Goal: Task Accomplishment & Management: Manage account settings

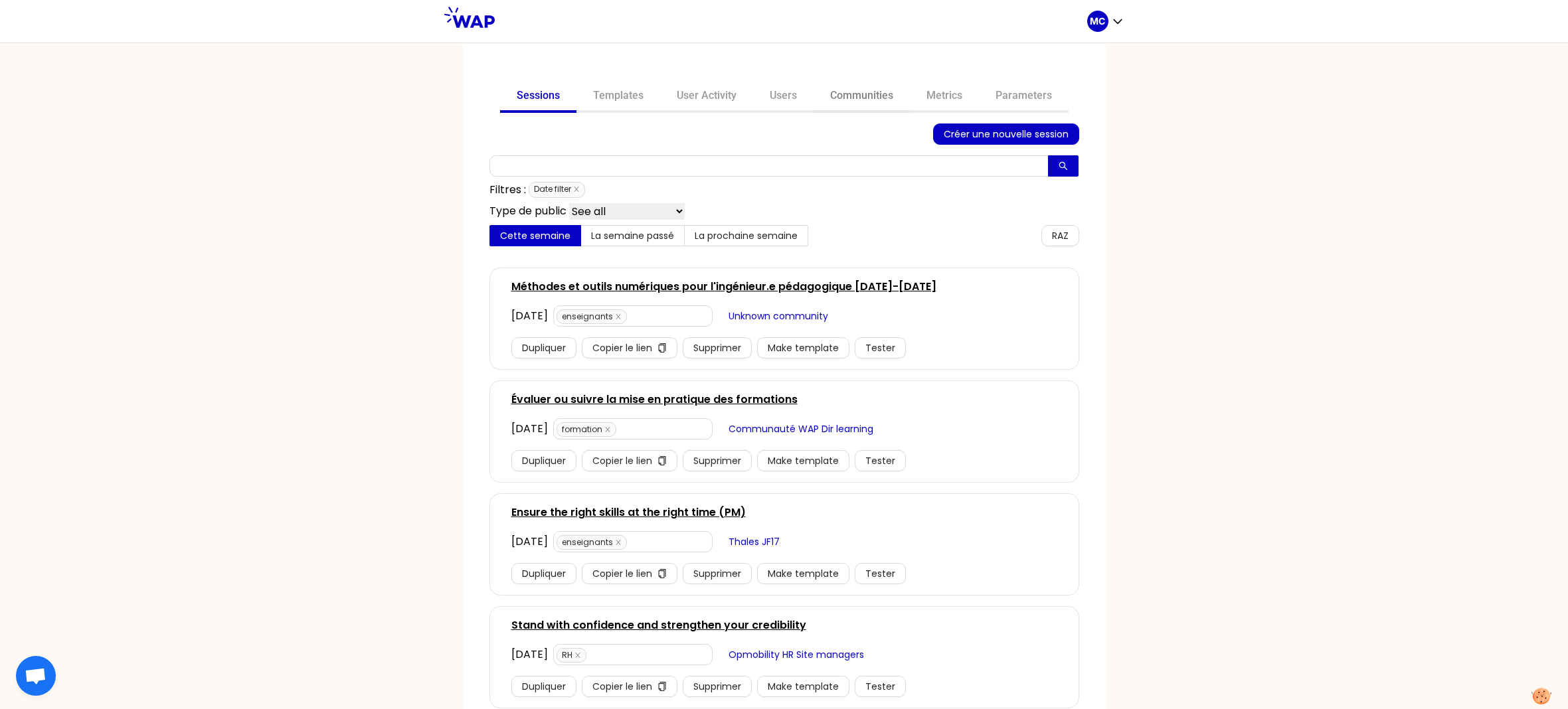
click at [862, 96] on link "Communities" at bounding box center [861, 97] width 96 height 32
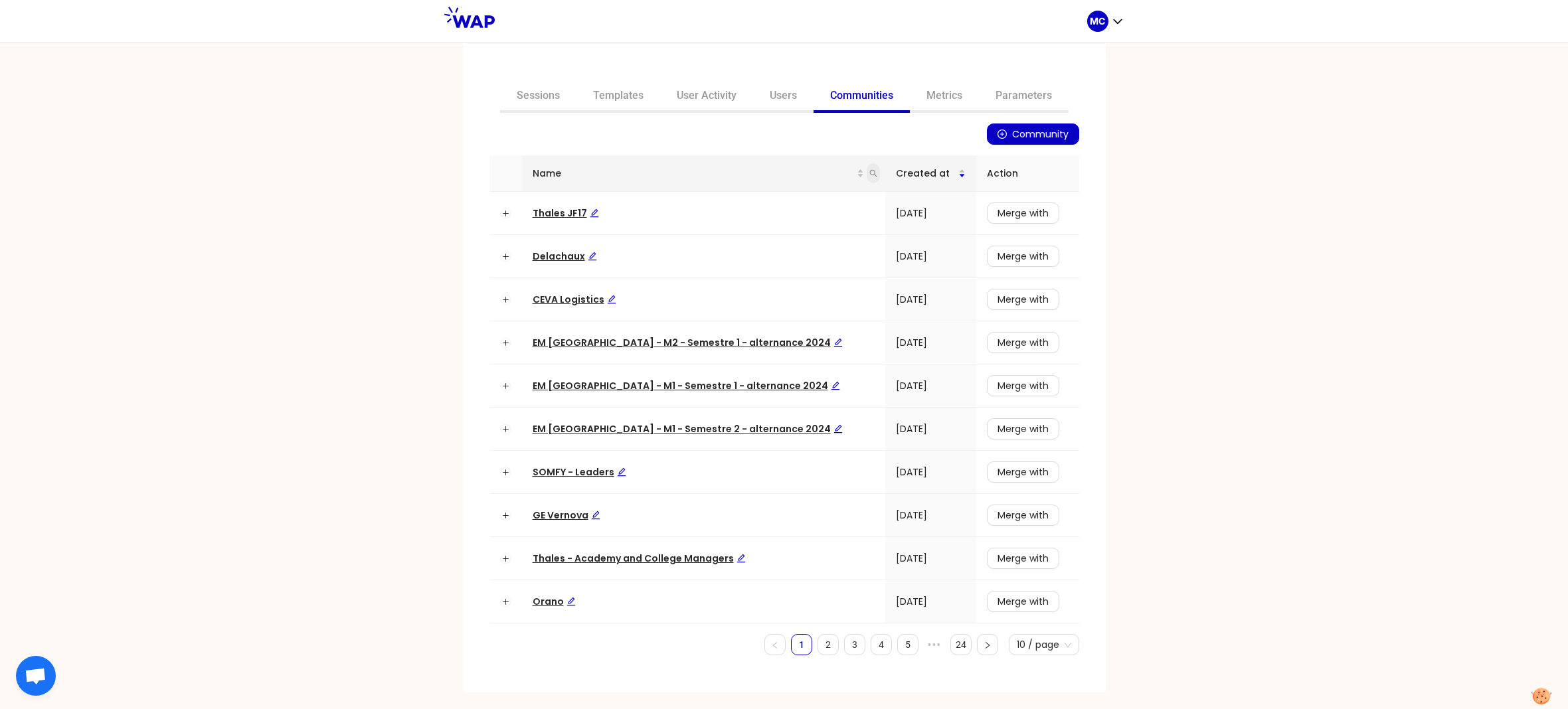
click at [867, 176] on span at bounding box center [873, 173] width 13 height 20
type input "dur"
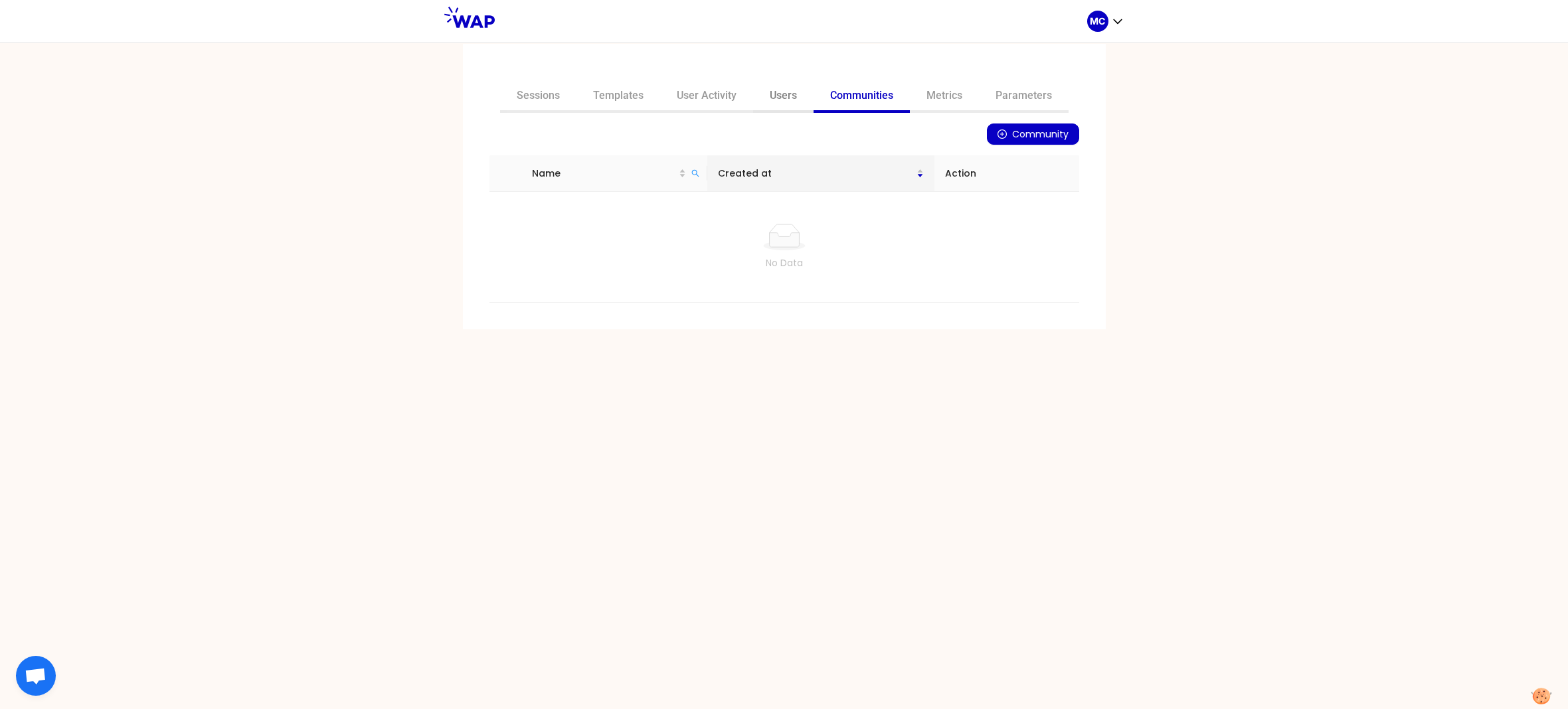
click at [756, 101] on link "Users" at bounding box center [784, 97] width 61 height 32
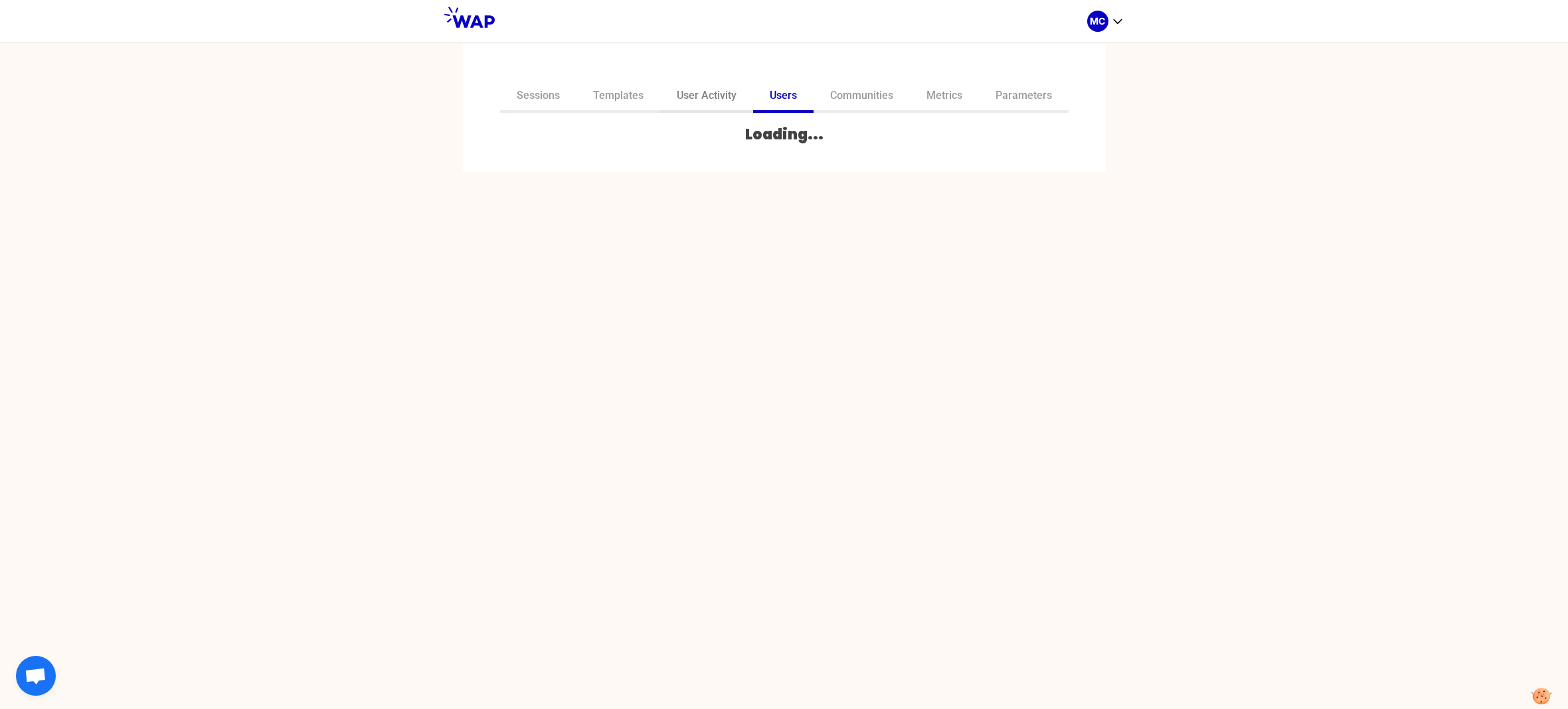
click at [717, 101] on link "User Activity" at bounding box center [707, 97] width 93 height 32
click at [735, 147] on input "text" at bounding box center [776, 141] width 557 height 19
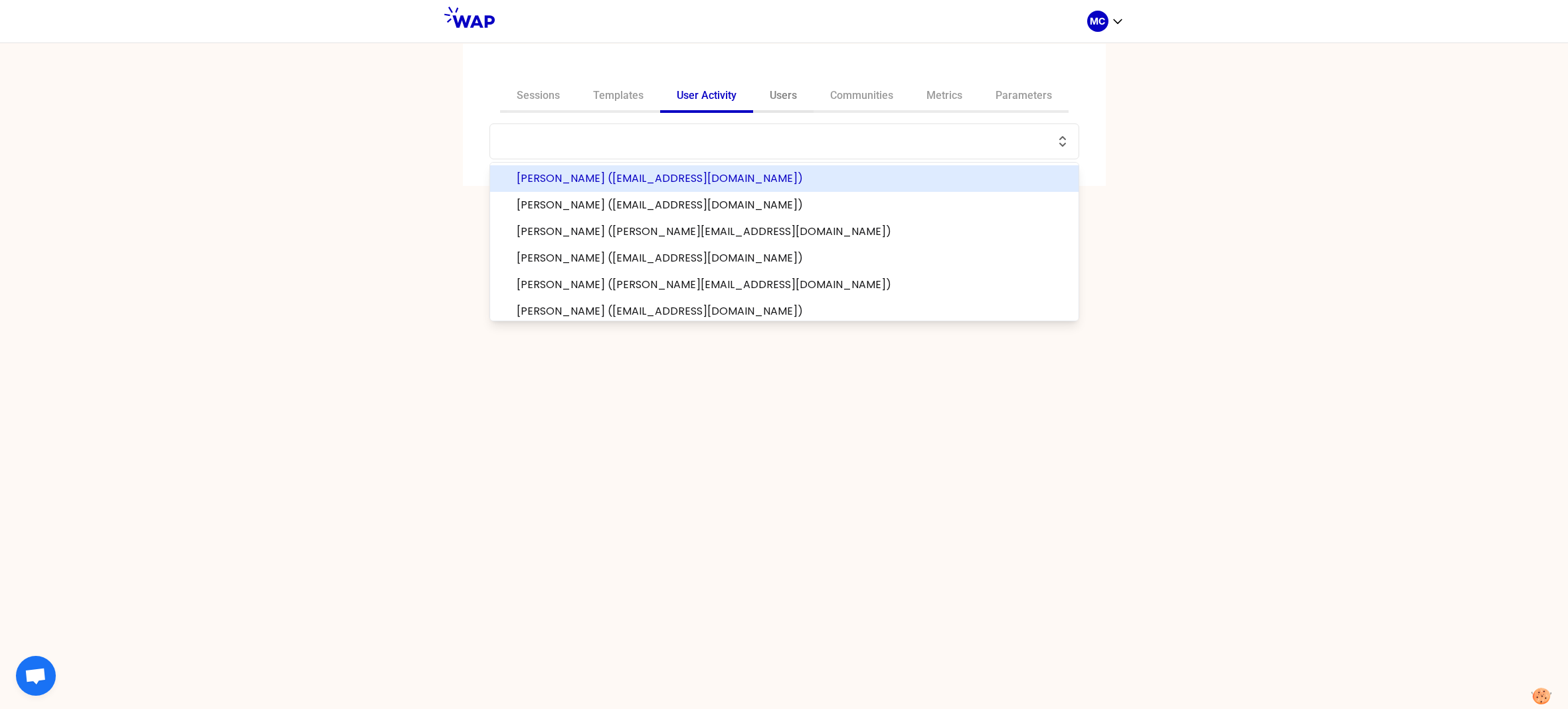
paste input "dgenay@its.jnj.com"
type input "dgenay@its.jnj.com"
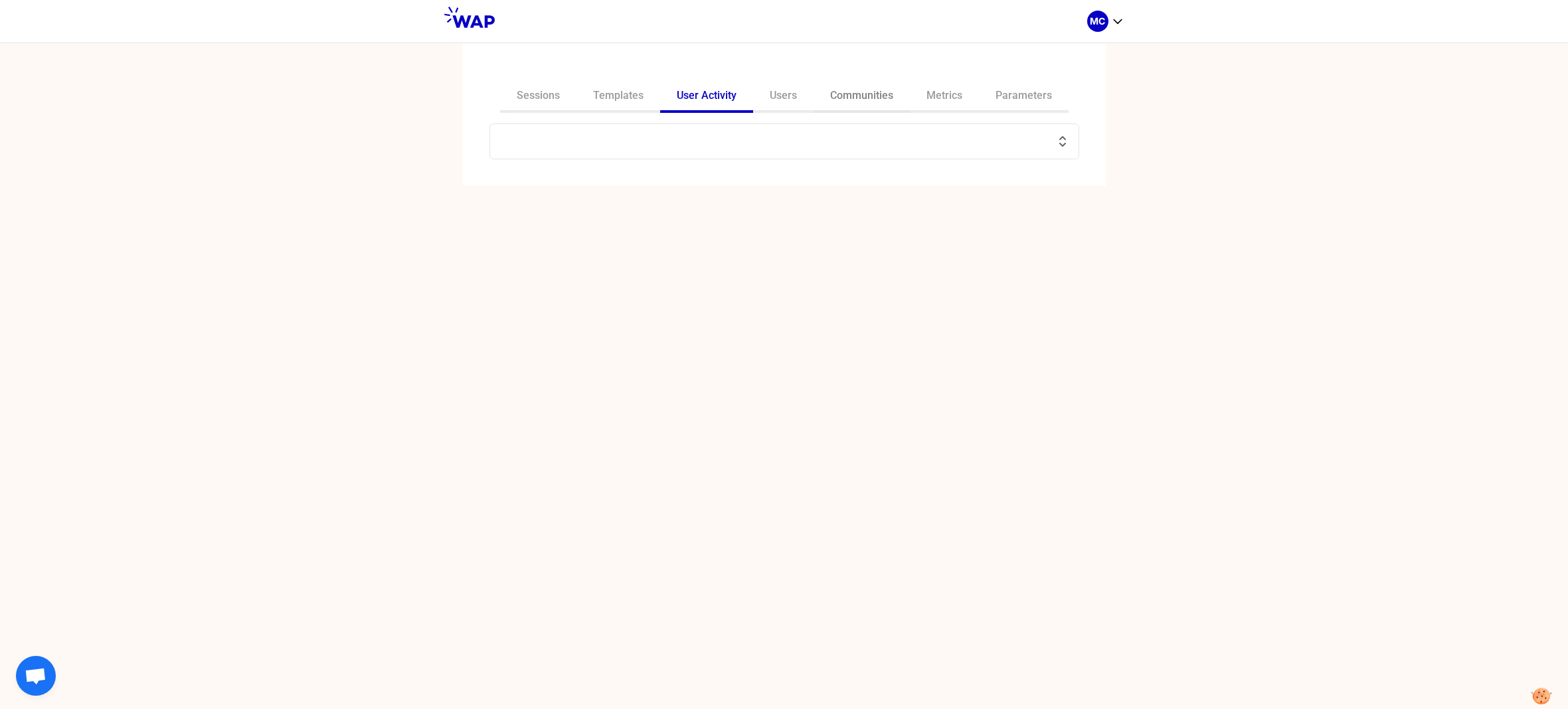
click at [896, 92] on link "Communities" at bounding box center [861, 97] width 96 height 32
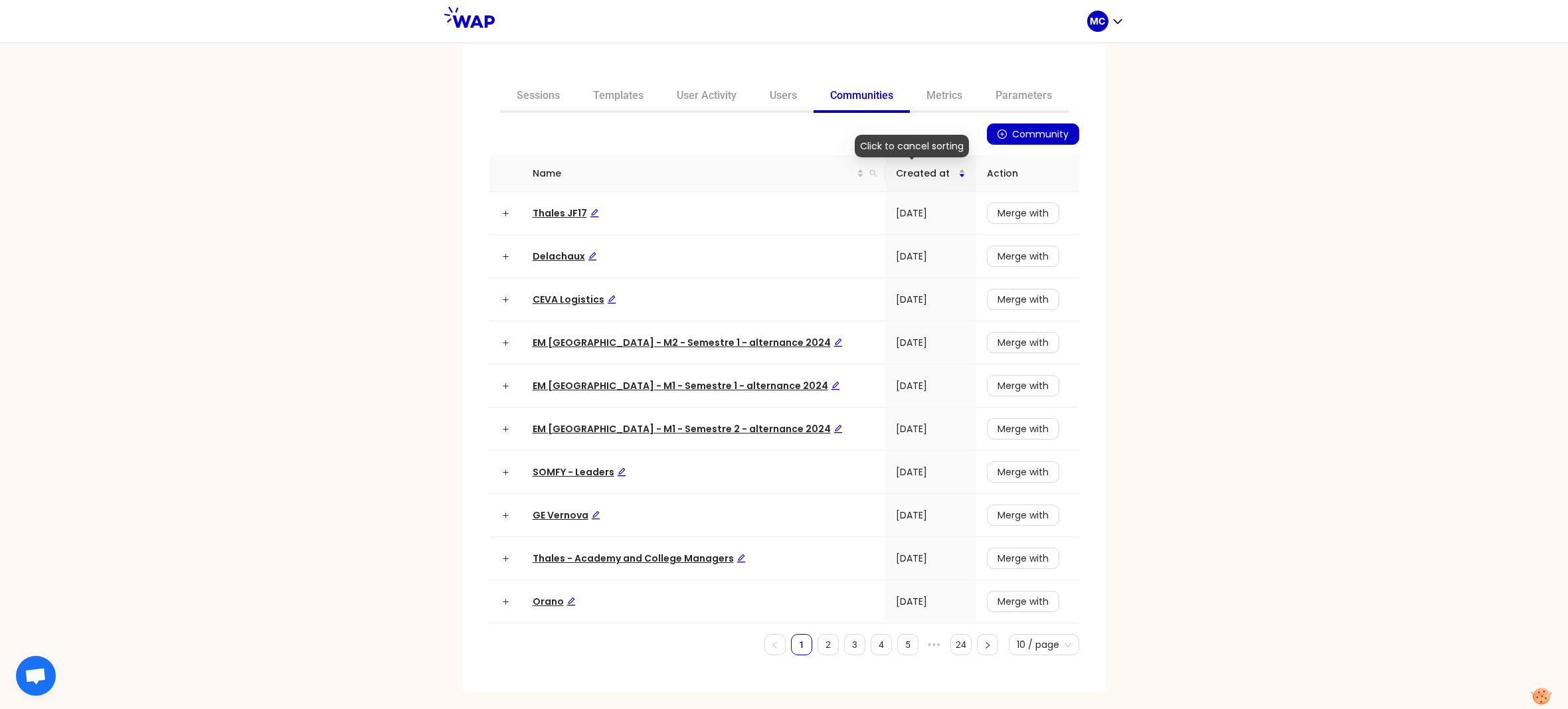
click at [858, 171] on th "Name" at bounding box center [703, 173] width 364 height 37
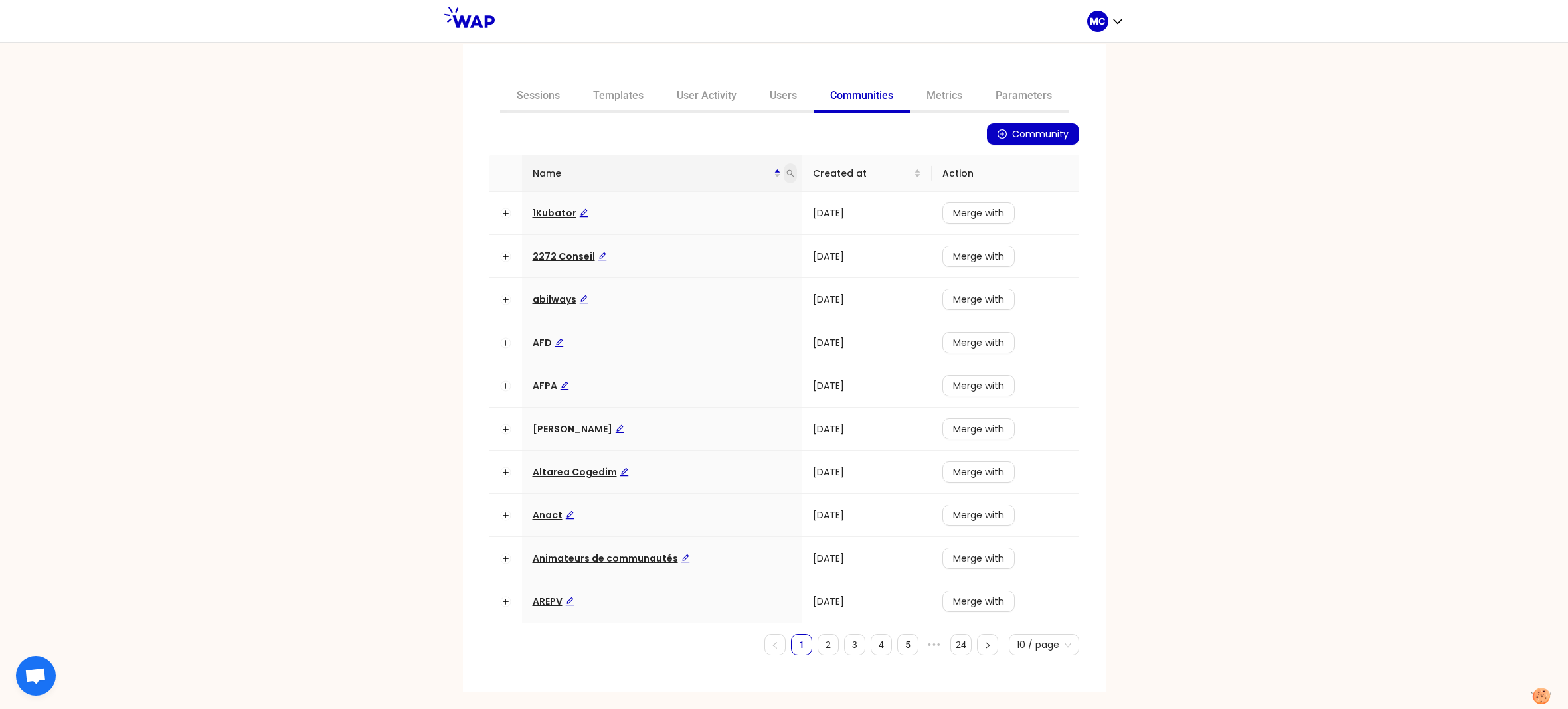
click at [788, 178] on span at bounding box center [790, 173] width 13 height 20
type input "dir"
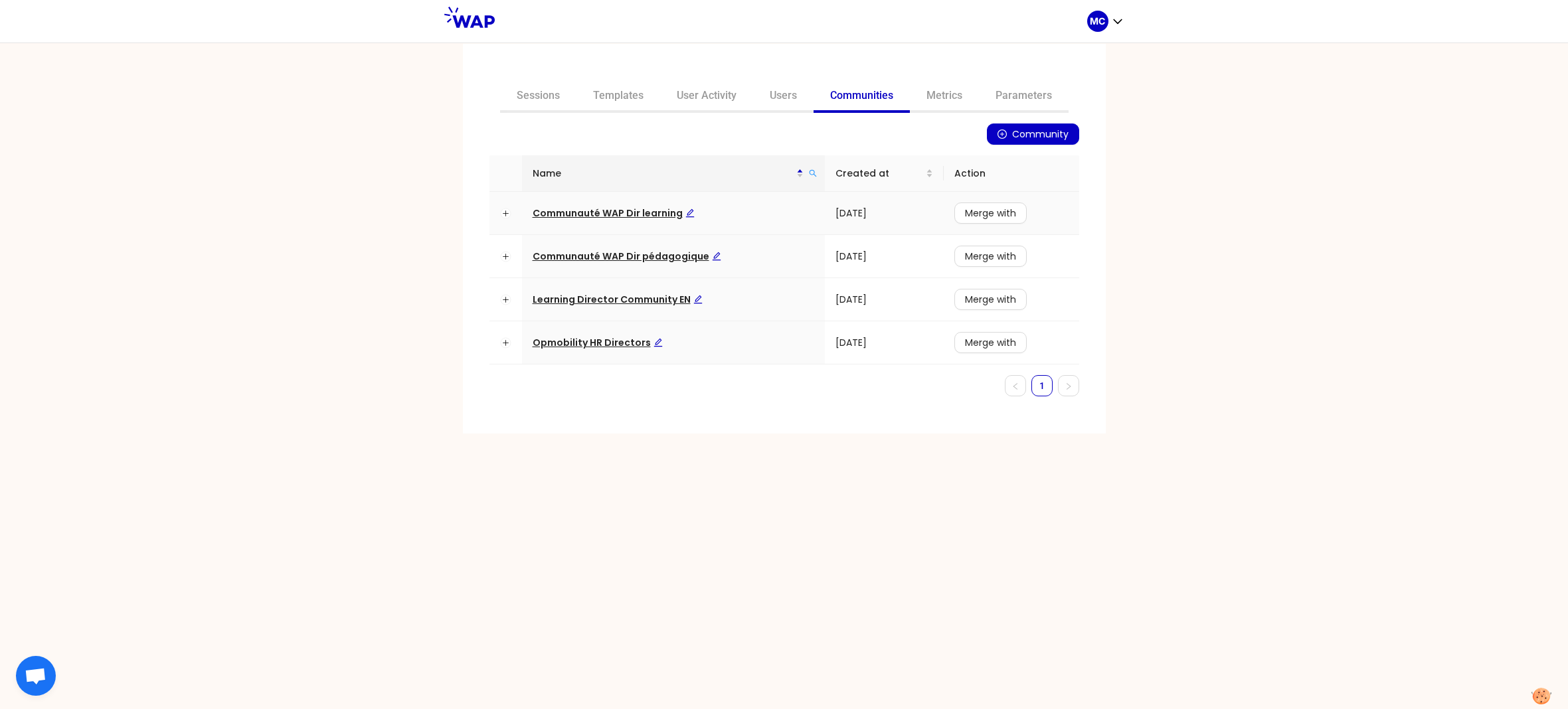
click at [653, 213] on span "Communauté WAP Dir learning" at bounding box center [613, 213] width 162 height 13
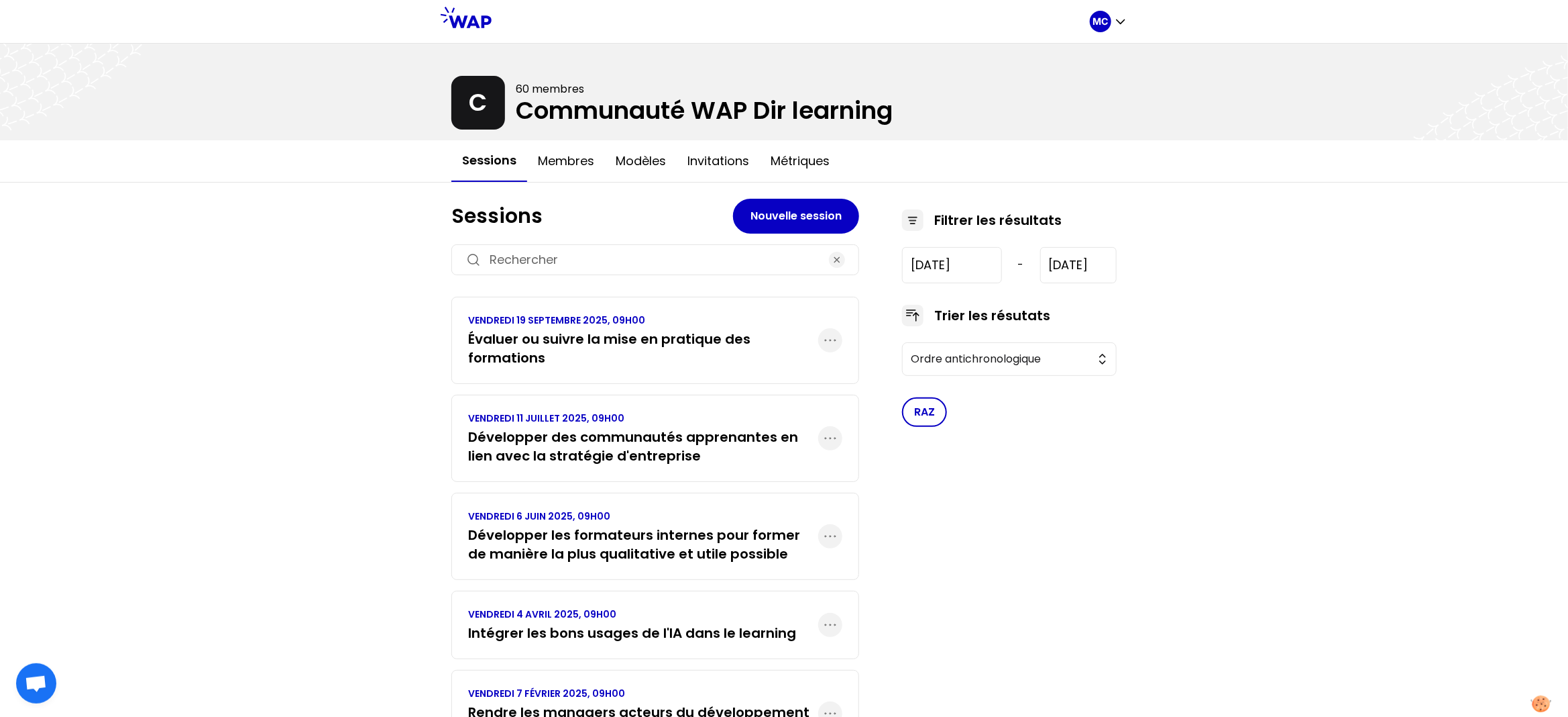
click at [589, 342] on h3 "Évaluer ou suivre la mise en pratique des formations" at bounding box center [644, 349] width 350 height 38
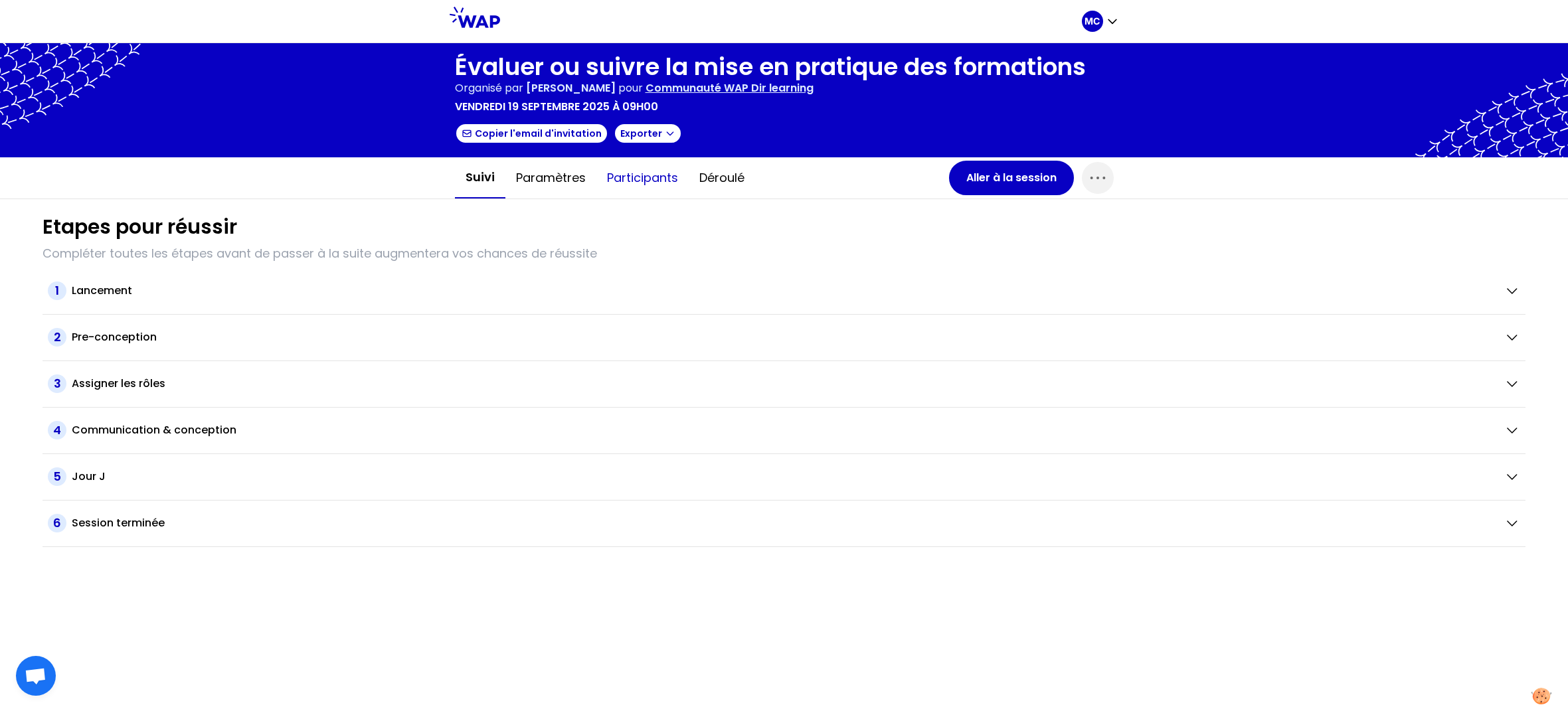
click at [637, 179] on button "Participants" at bounding box center [641, 178] width 92 height 40
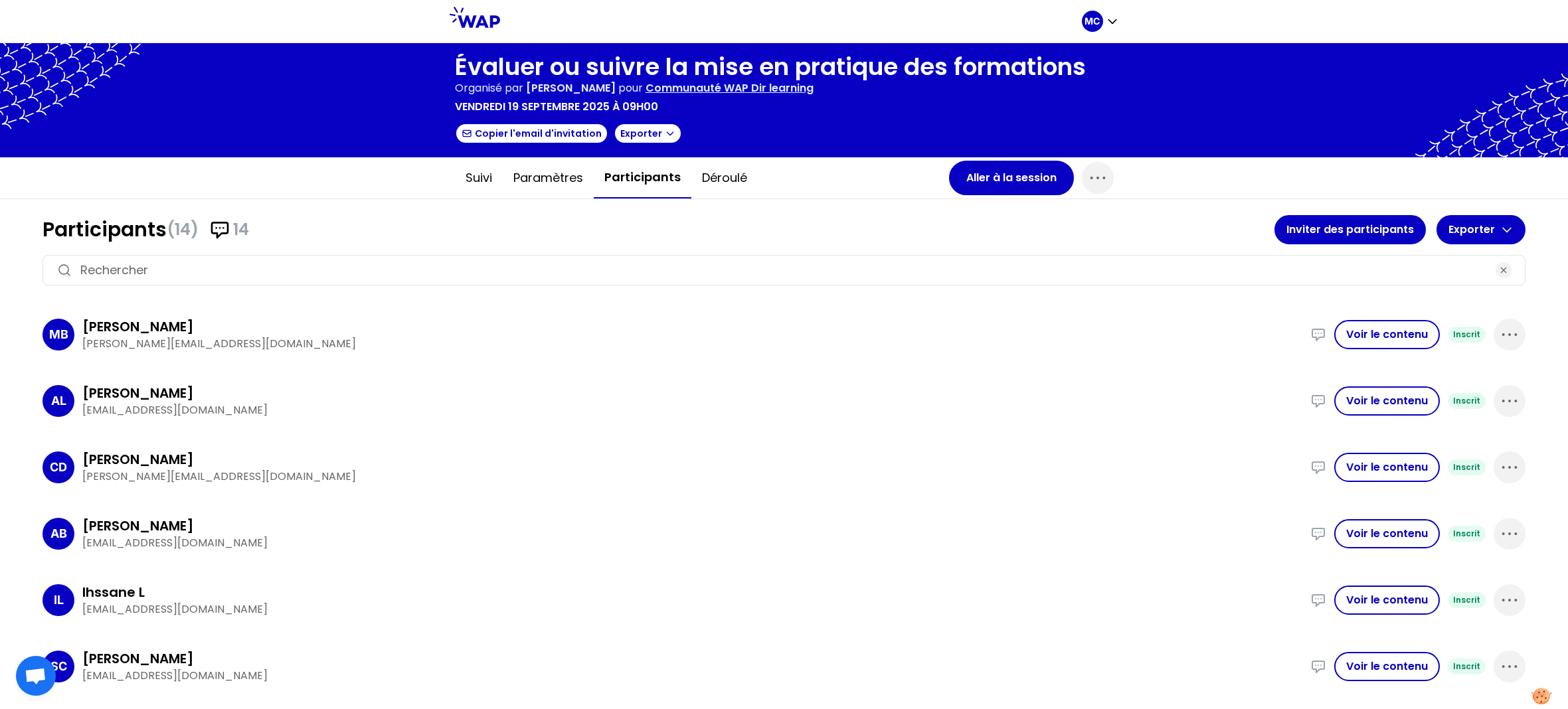
scroll to position [515, 0]
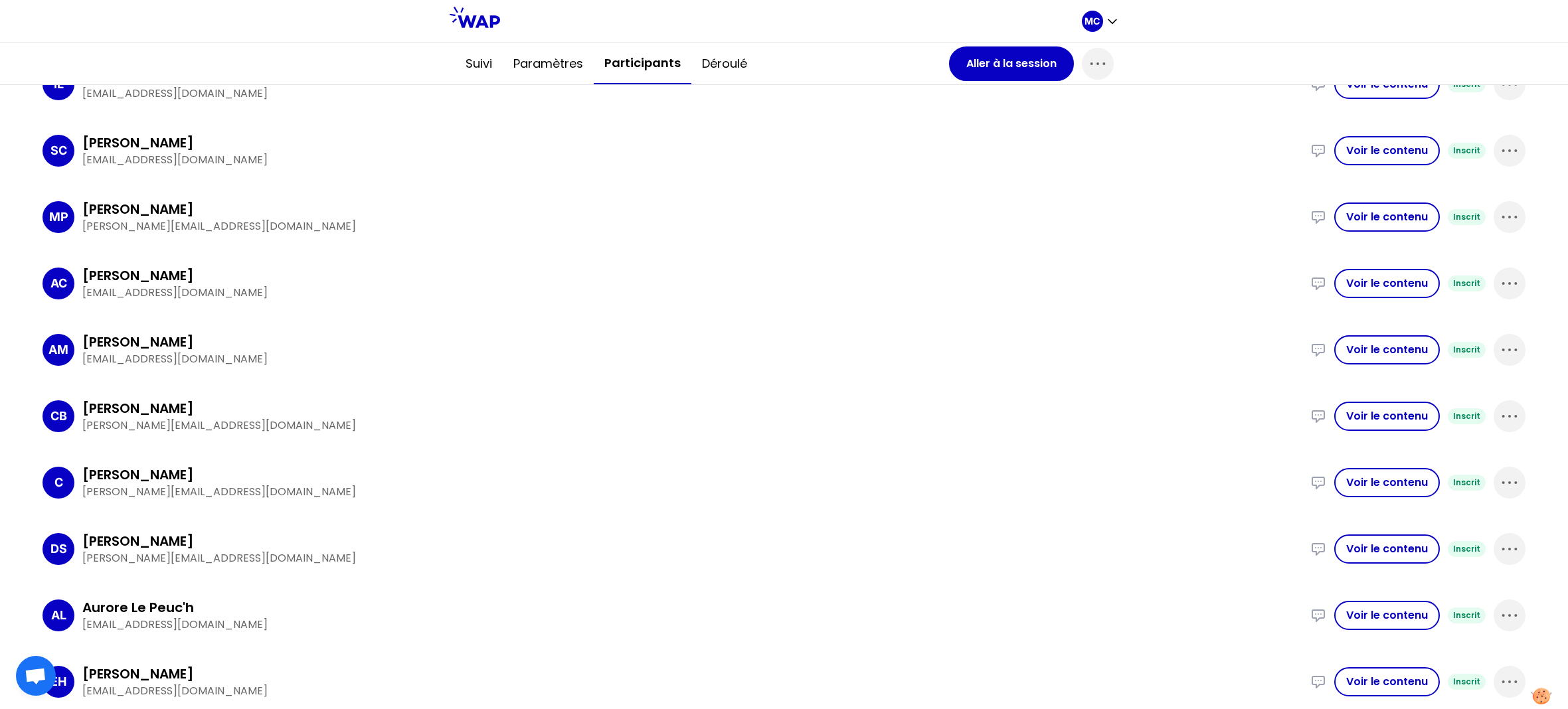
click at [641, 436] on div "CB Christine Beyer Christine.Beyer@hydro.com Implémenté une formation change ma…" at bounding box center [784, 416] width 1482 height 55
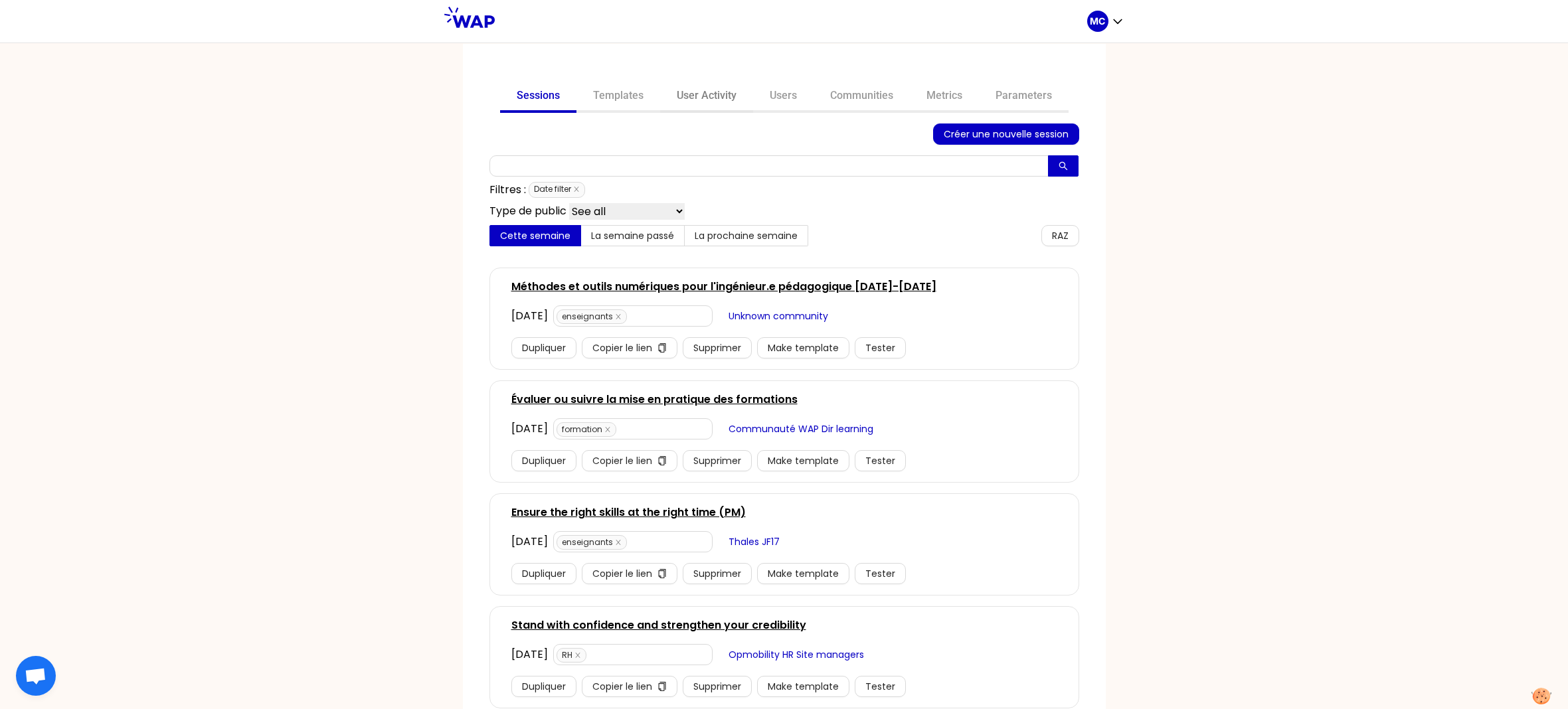
click at [698, 99] on link "User Activity" at bounding box center [707, 97] width 93 height 32
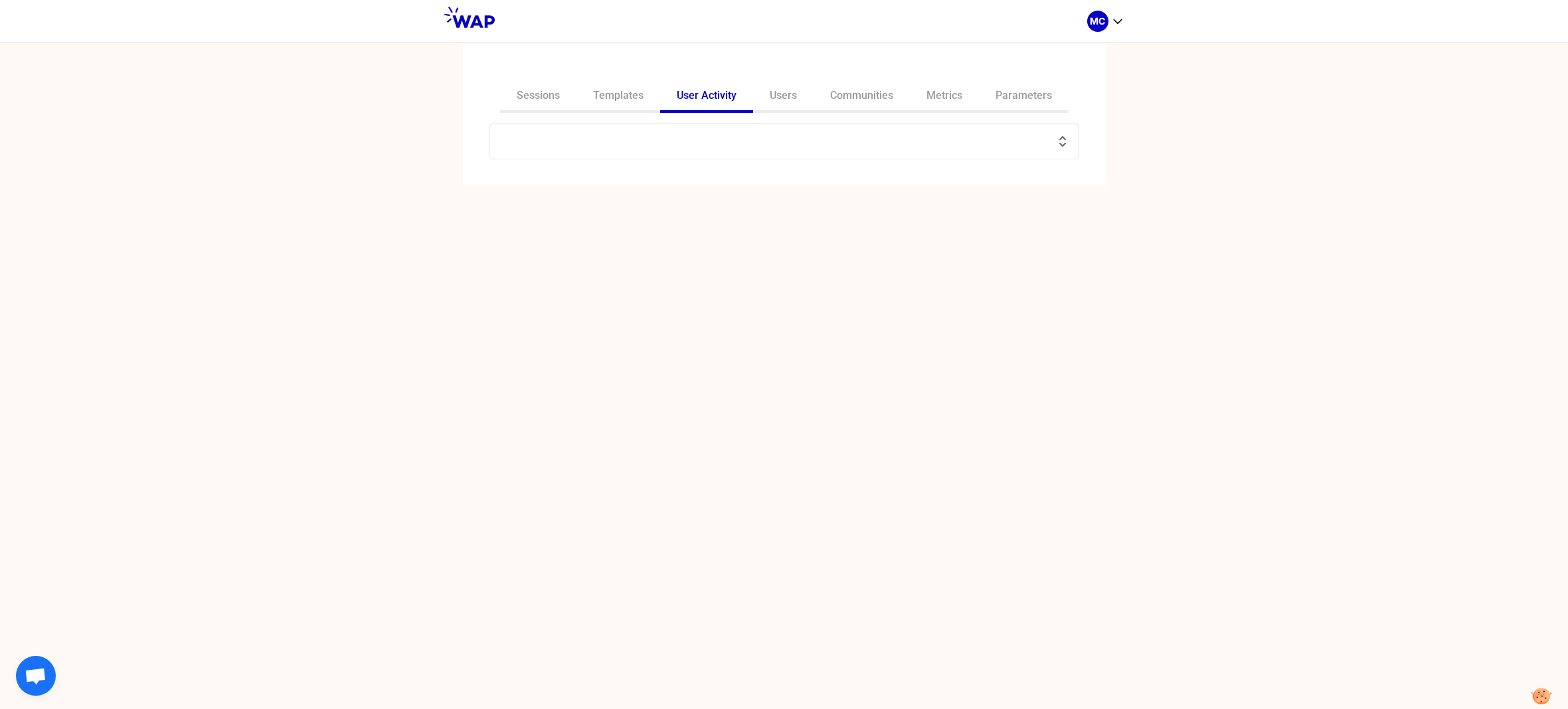
click at [743, 146] on input "text" at bounding box center [776, 141] width 557 height 19
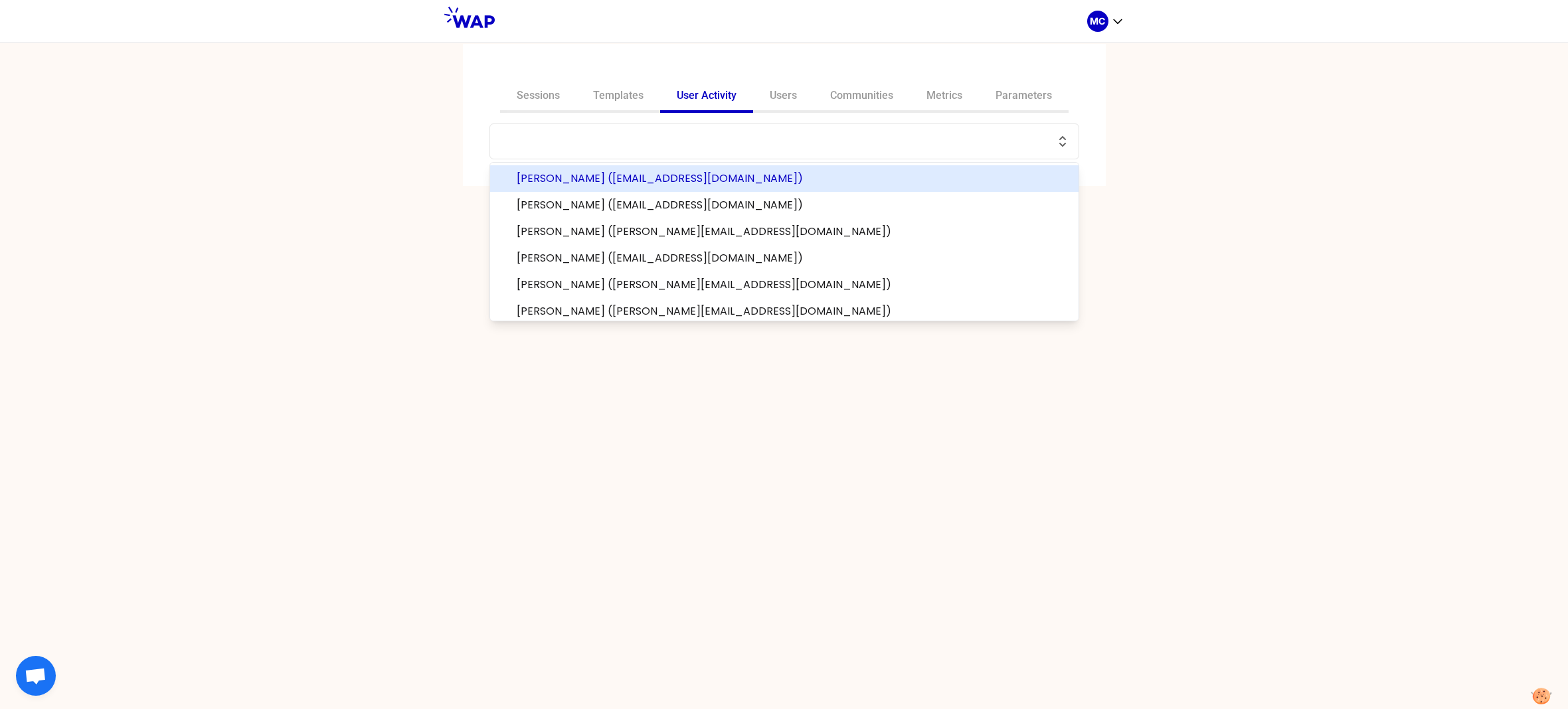
paste input "lleray@groupe-casino.fr"
type input "lleray@groupe-casino.fr"
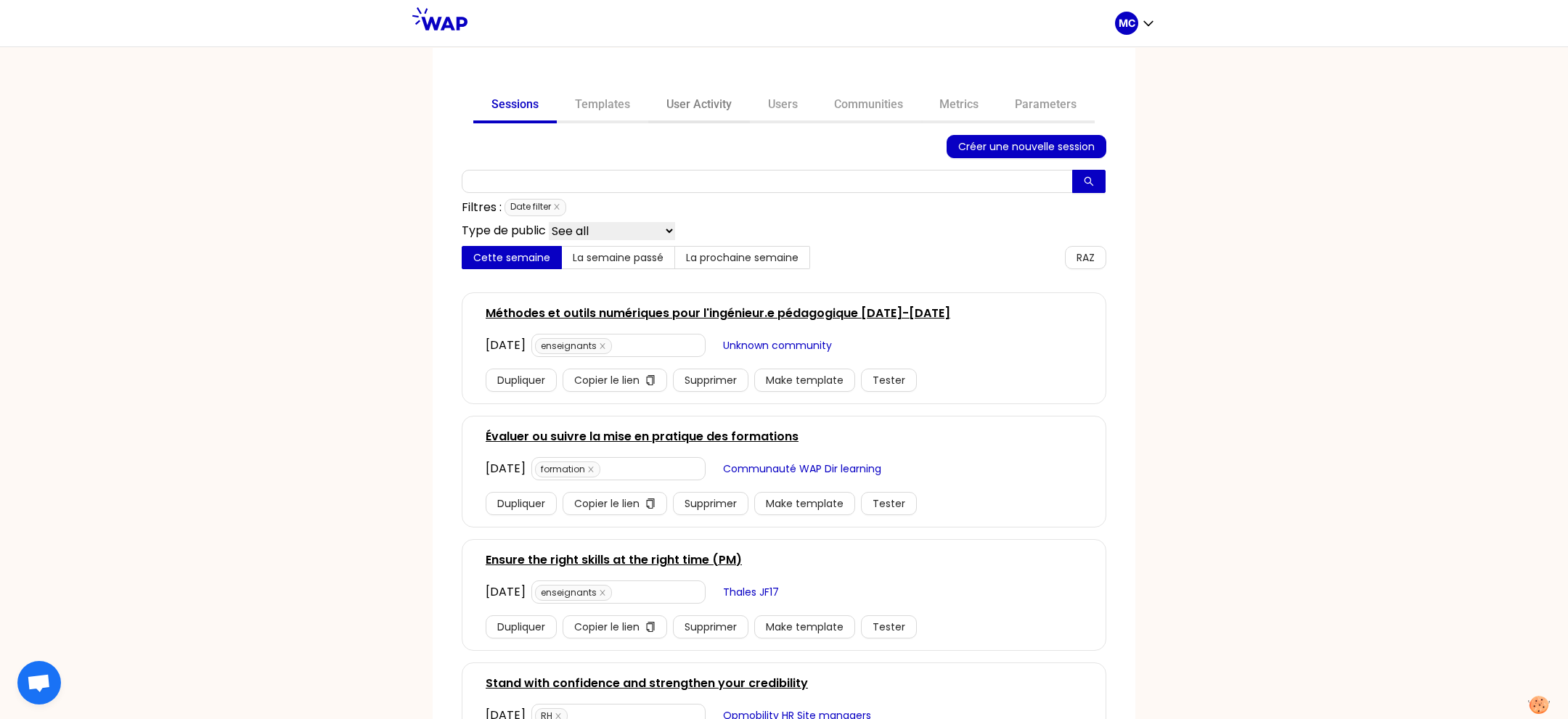
click at [689, 111] on link "User Activity" at bounding box center [699, 106] width 102 height 35
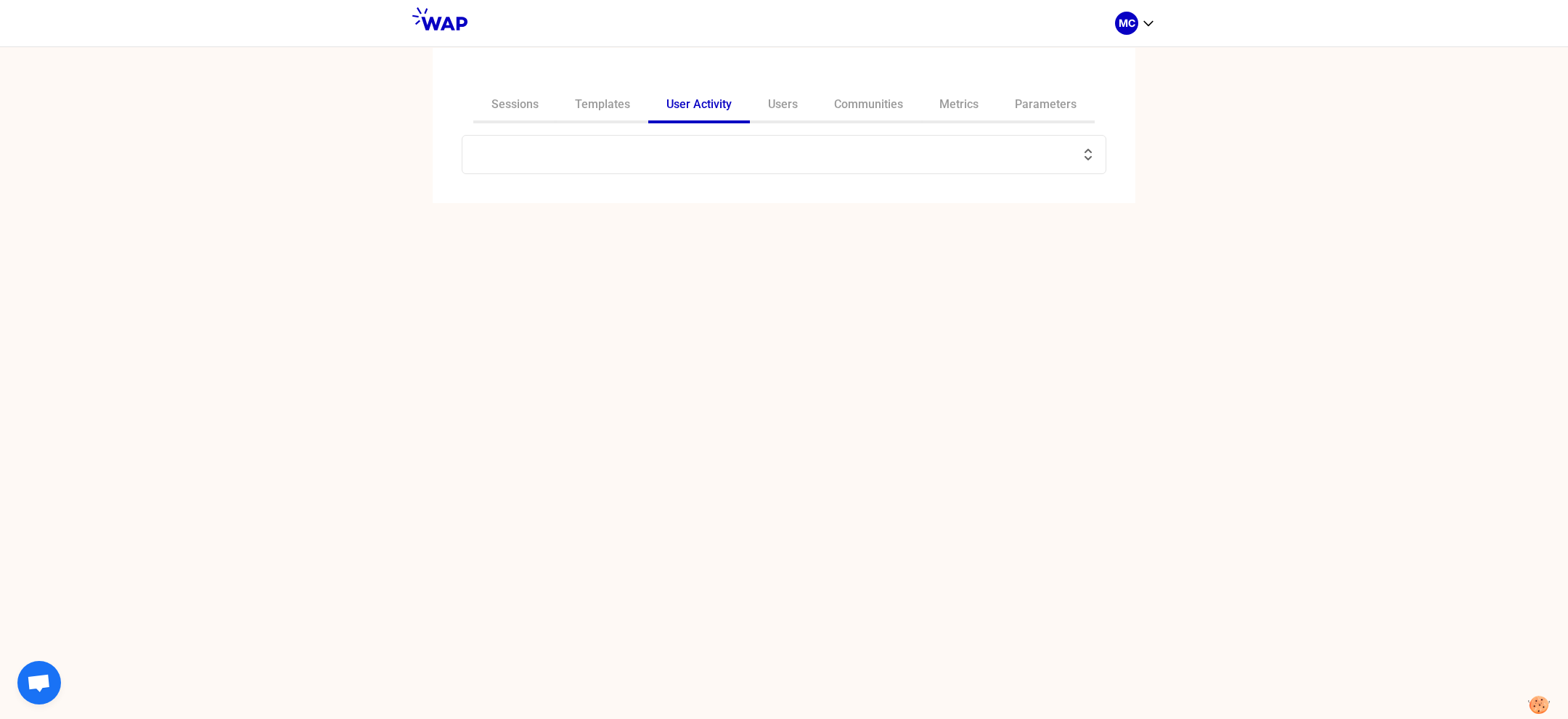
click at [701, 162] on input "text" at bounding box center [775, 154] width 609 height 21
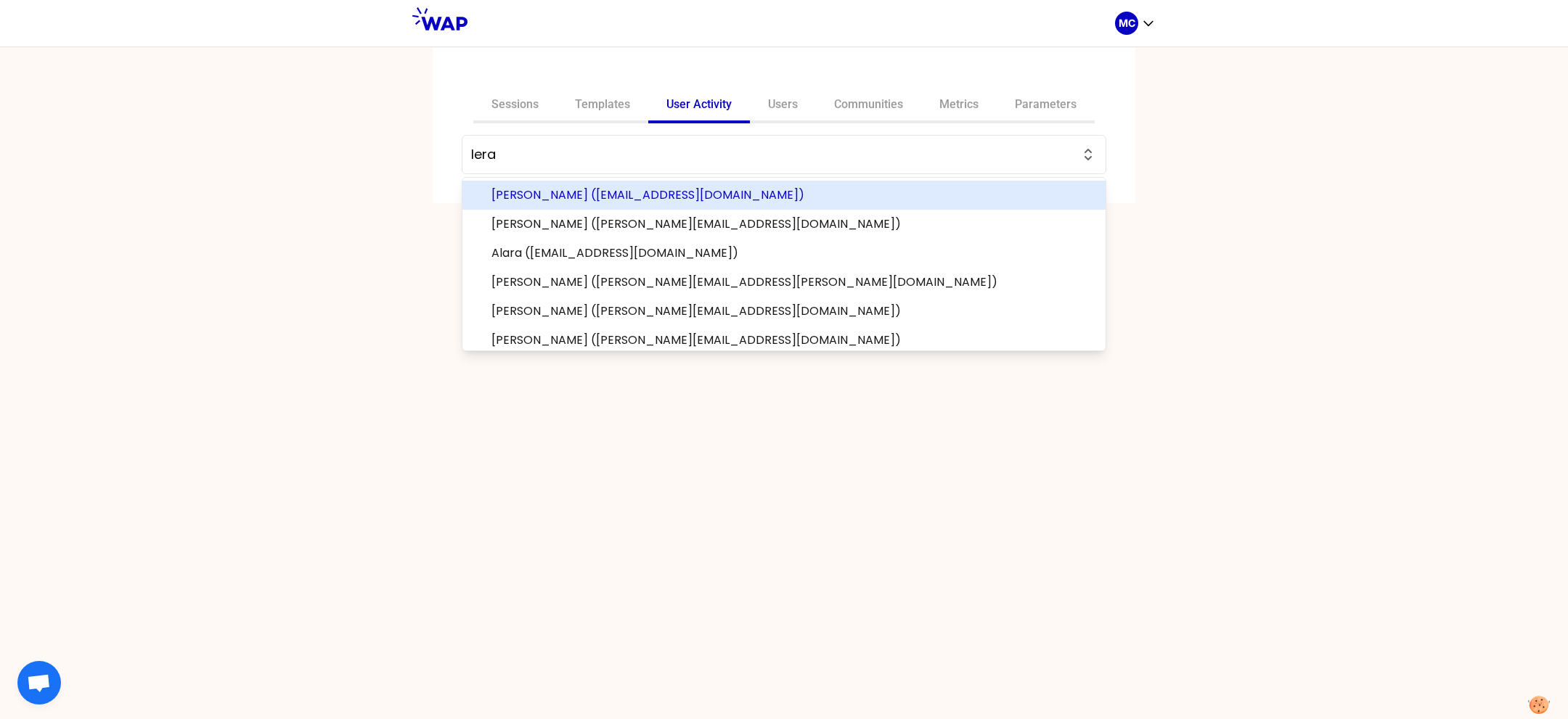
type input "leray"
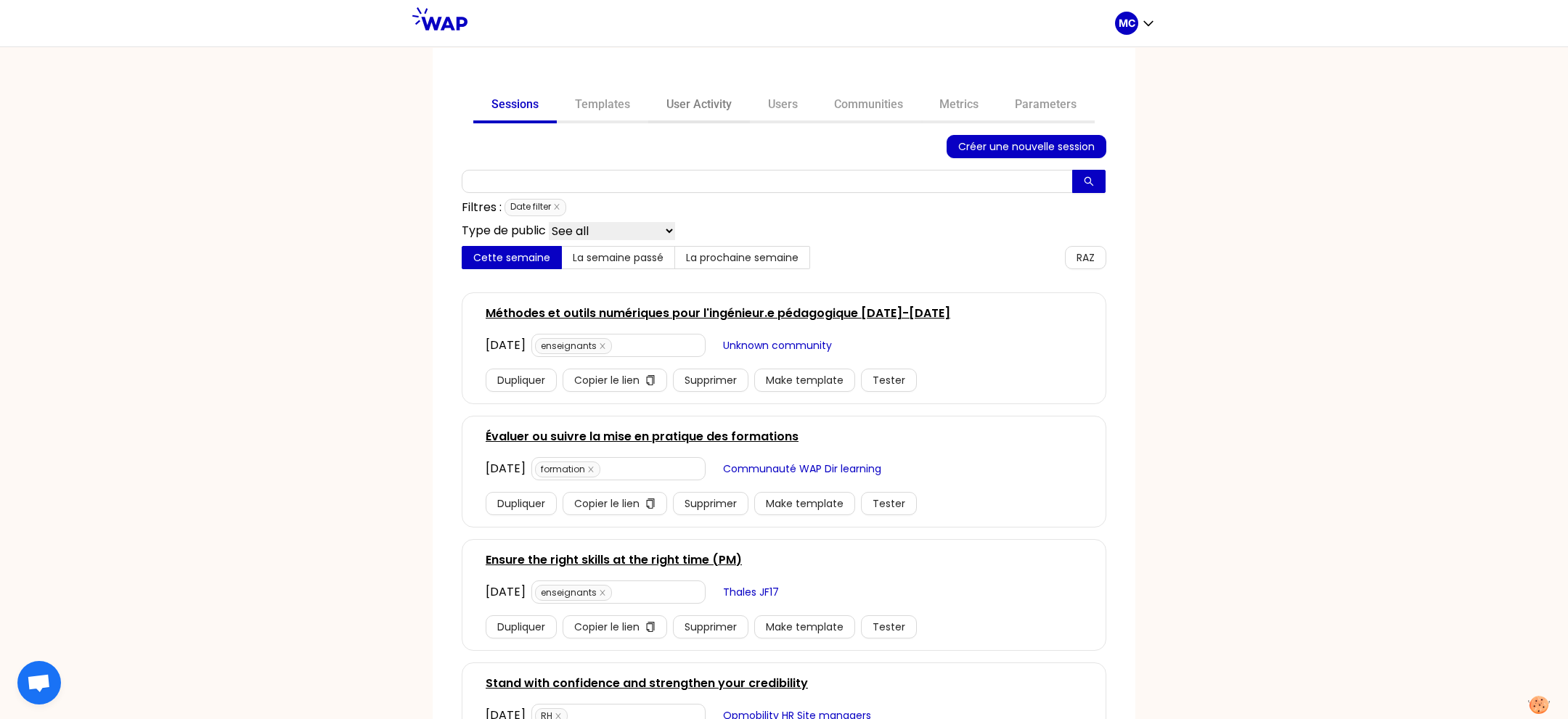
click at [649, 108] on link "User Activity" at bounding box center [699, 106] width 102 height 35
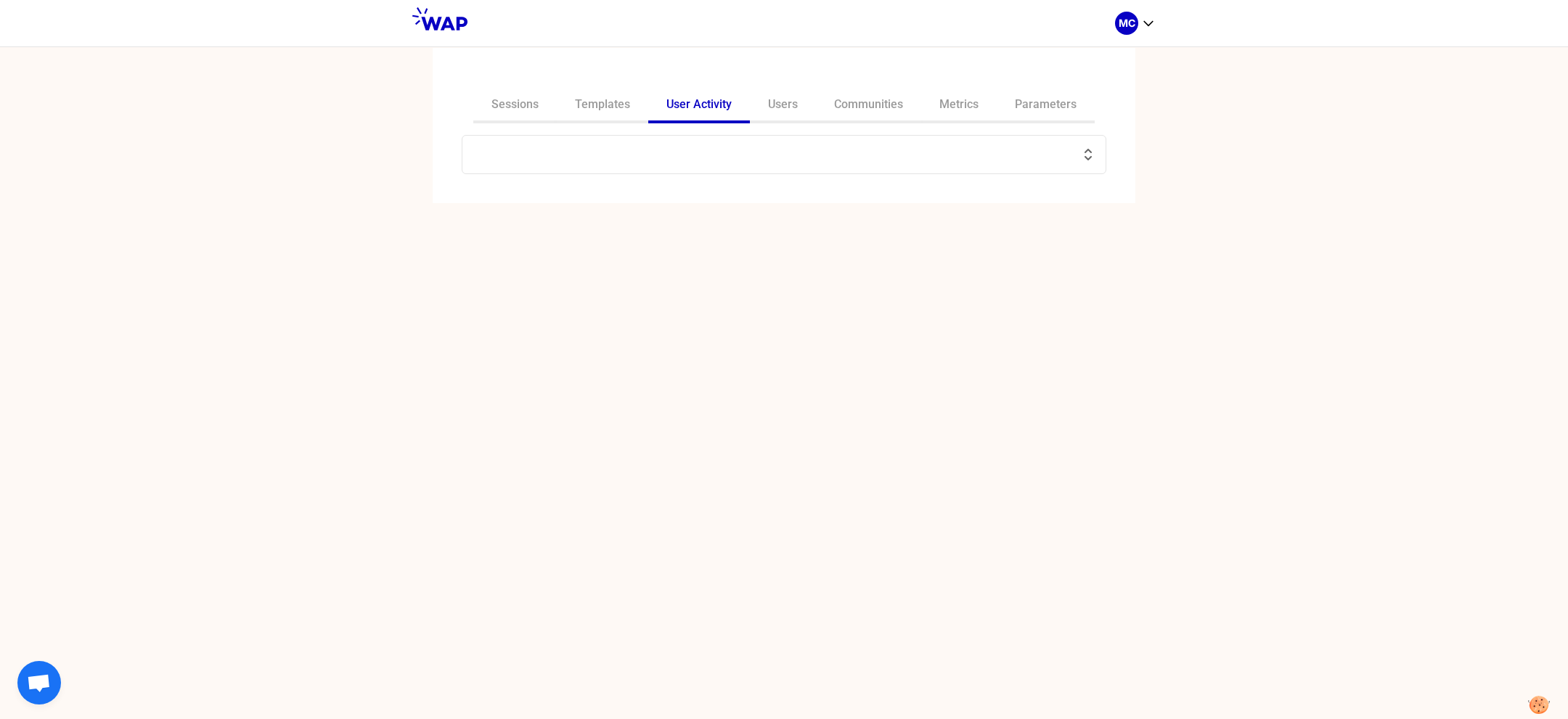
click at [683, 162] on input "text" at bounding box center [775, 154] width 609 height 21
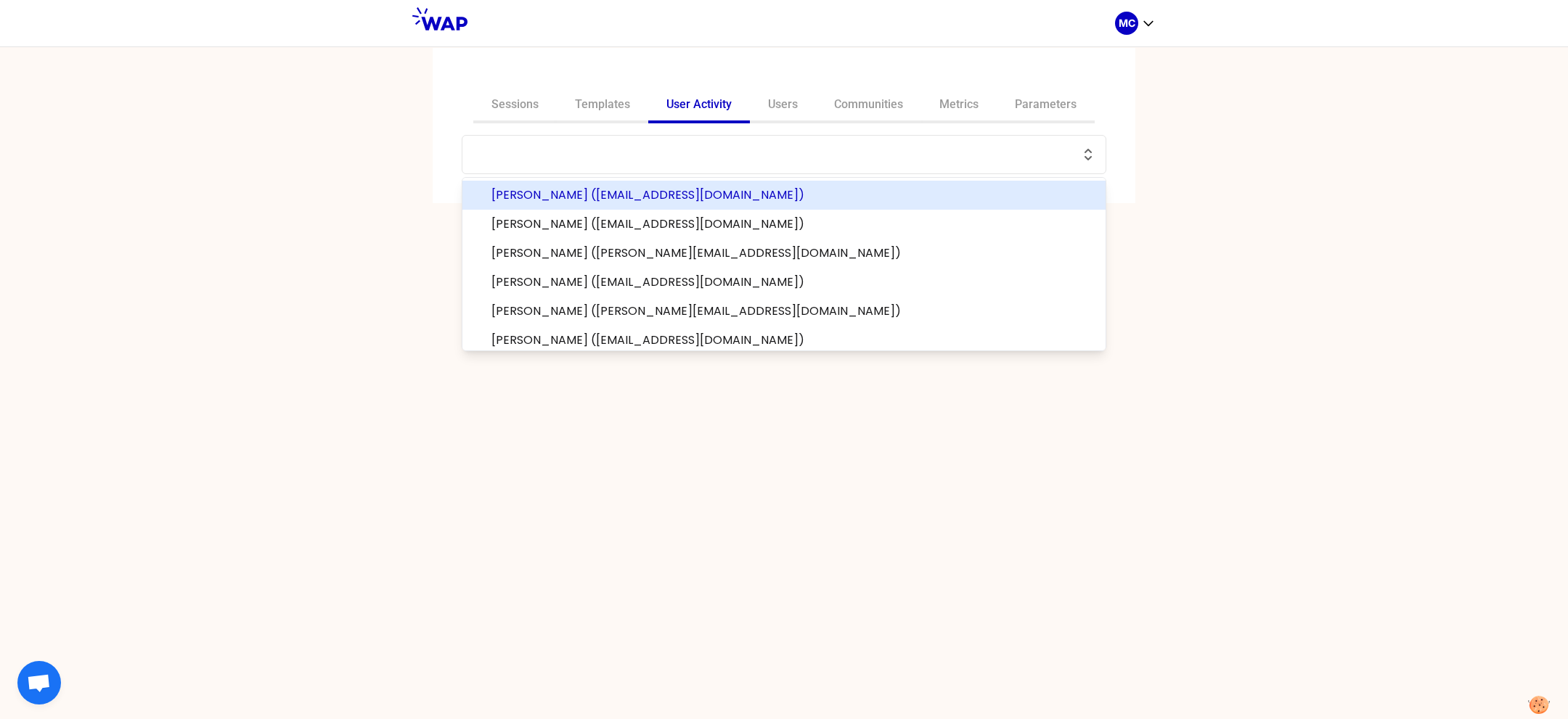
paste input "marie-pierre.rochereuil@sodexo.com"
type input "marie-pierre.rochereuil@sodexo.com"
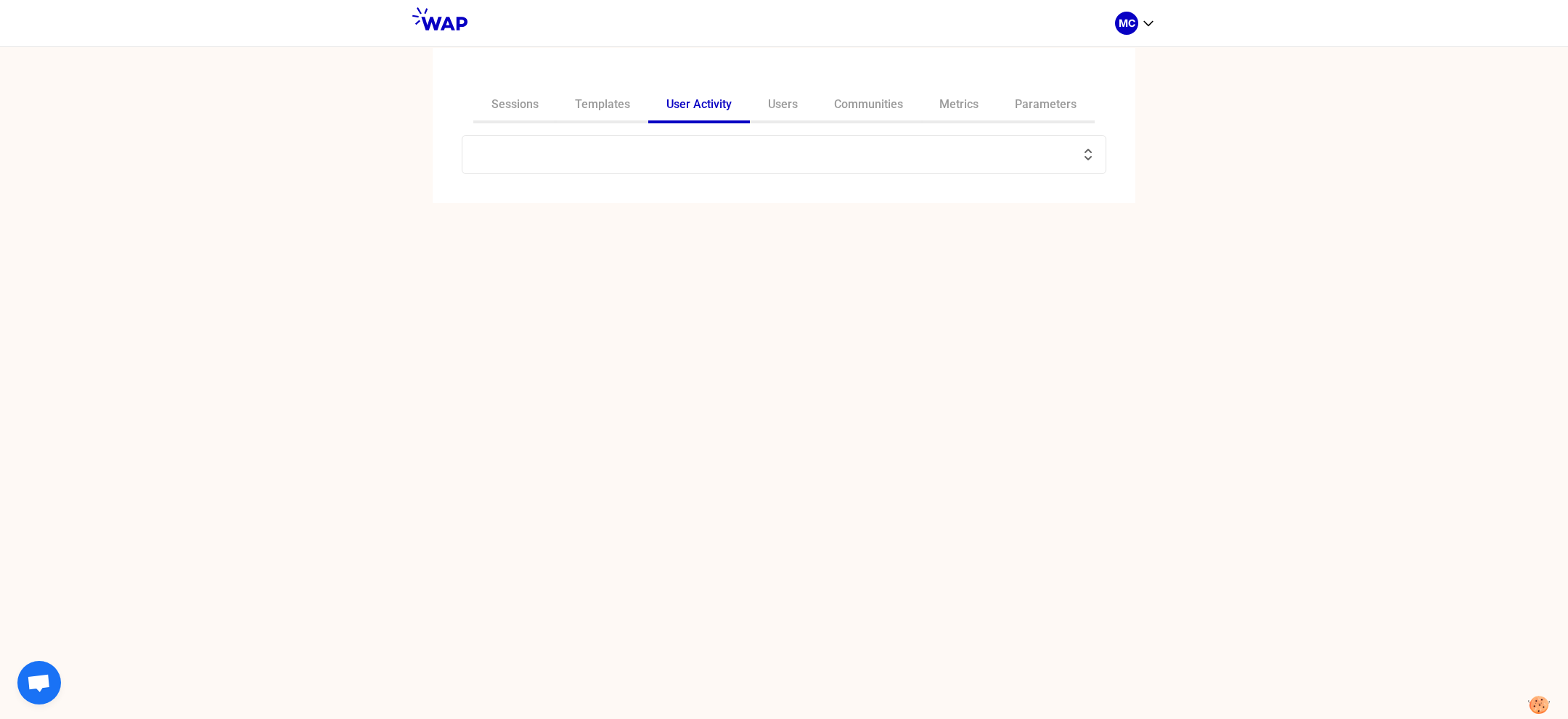
paste input "marie-pierre.rochereuil@sodexo.com"
type input "marie-pierre.rochereuil@sodexo.com"
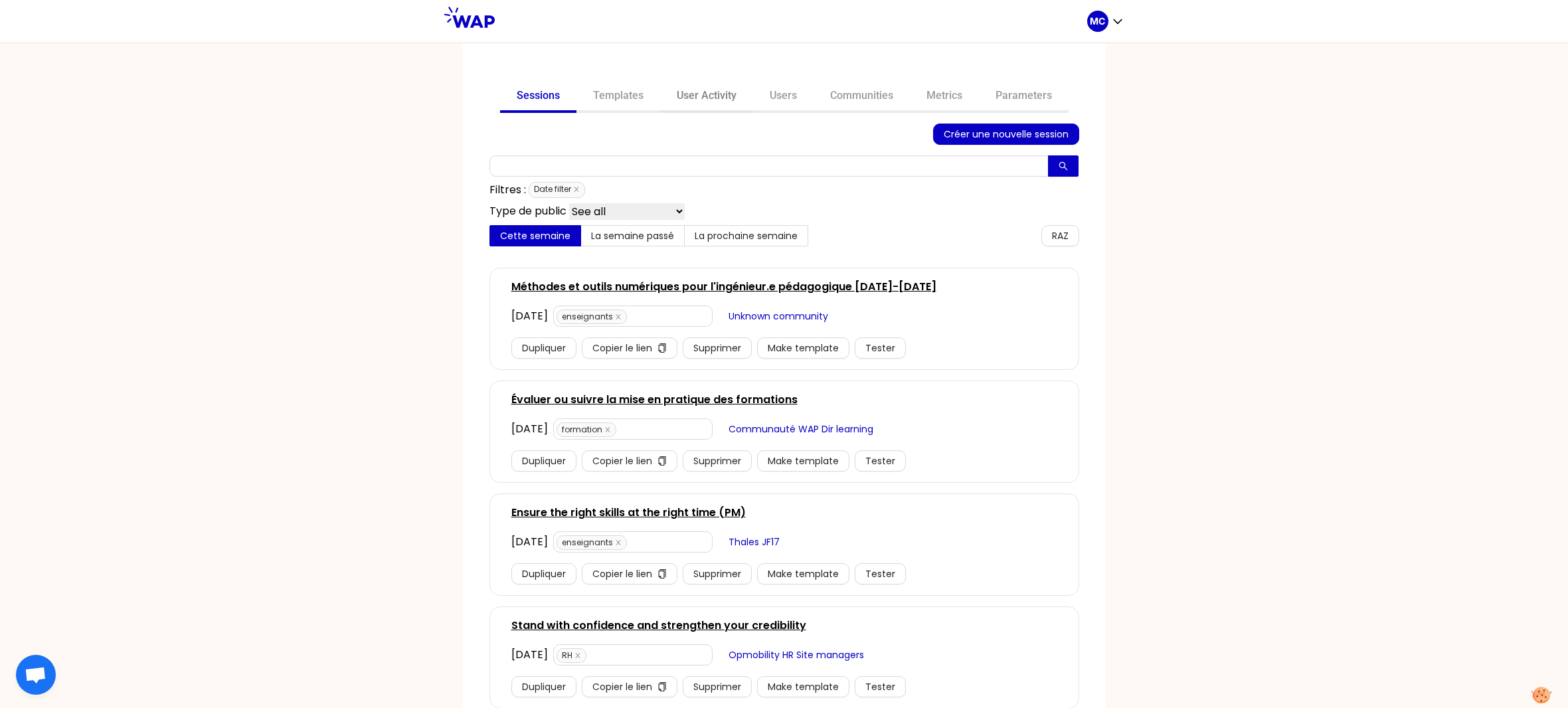
click at [699, 84] on link "User Activity" at bounding box center [707, 97] width 93 height 32
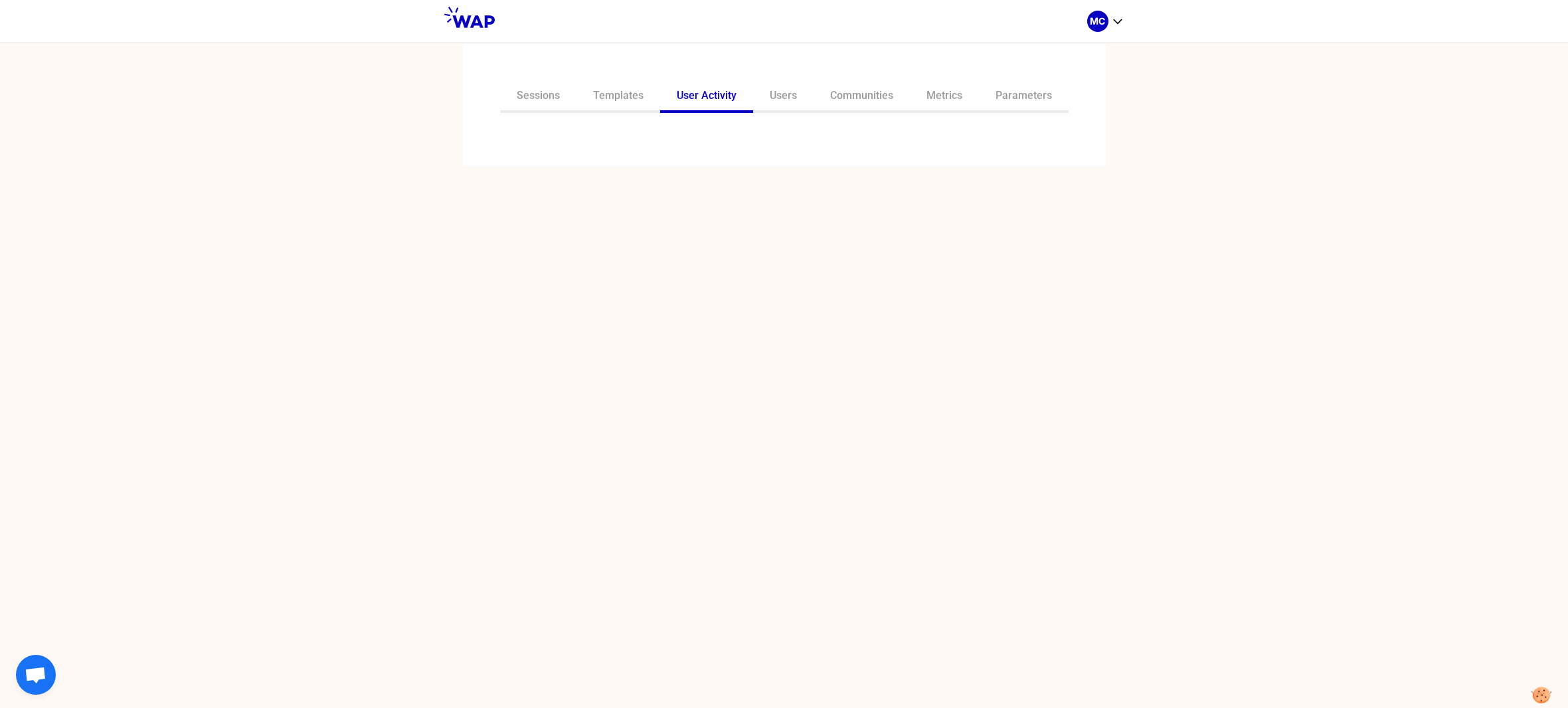
click at [673, 143] on div "Sessions Templates User Activity Users Communities Metrics Parameters" at bounding box center [784, 105] width 642 height 122
click at [663, 147] on input "text" at bounding box center [776, 141] width 557 height 19
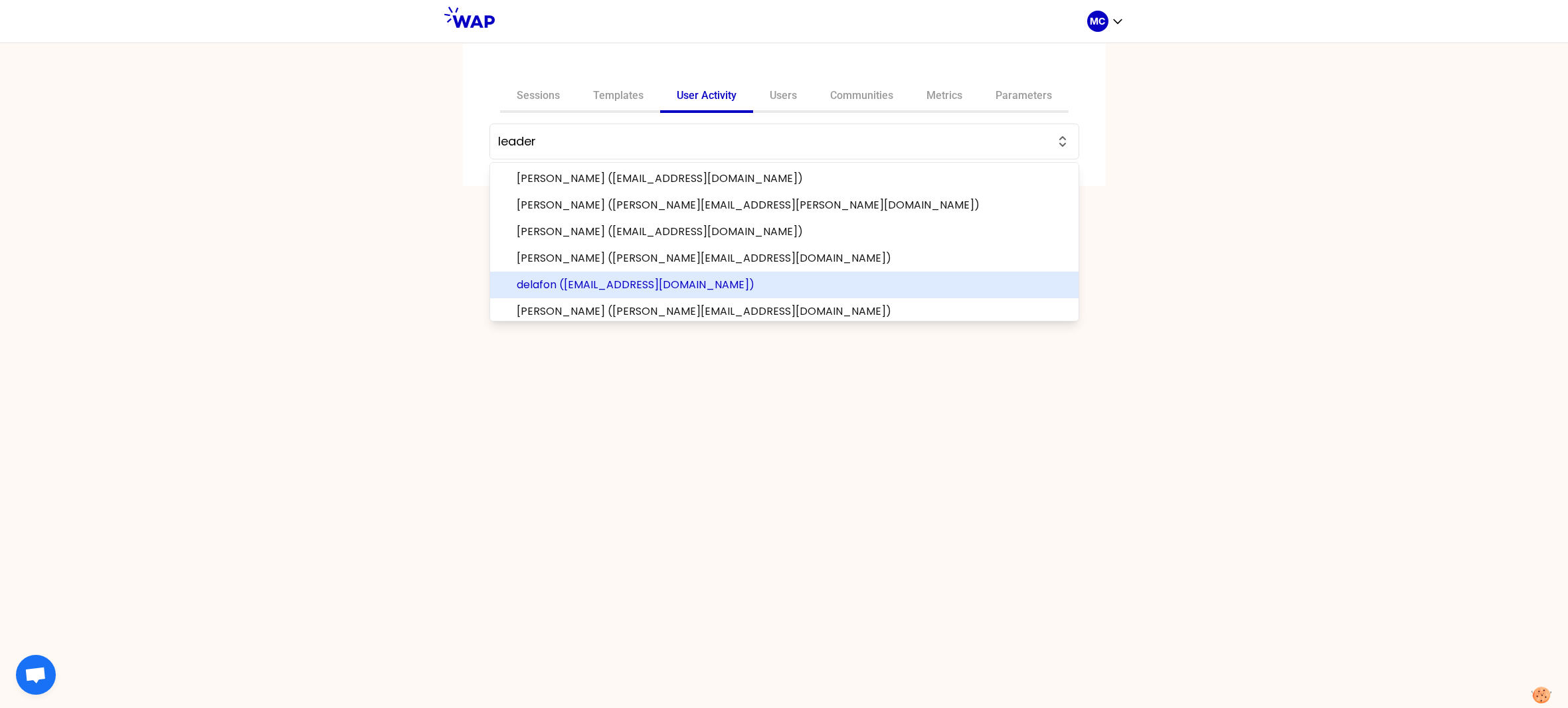
scroll to position [4, 0]
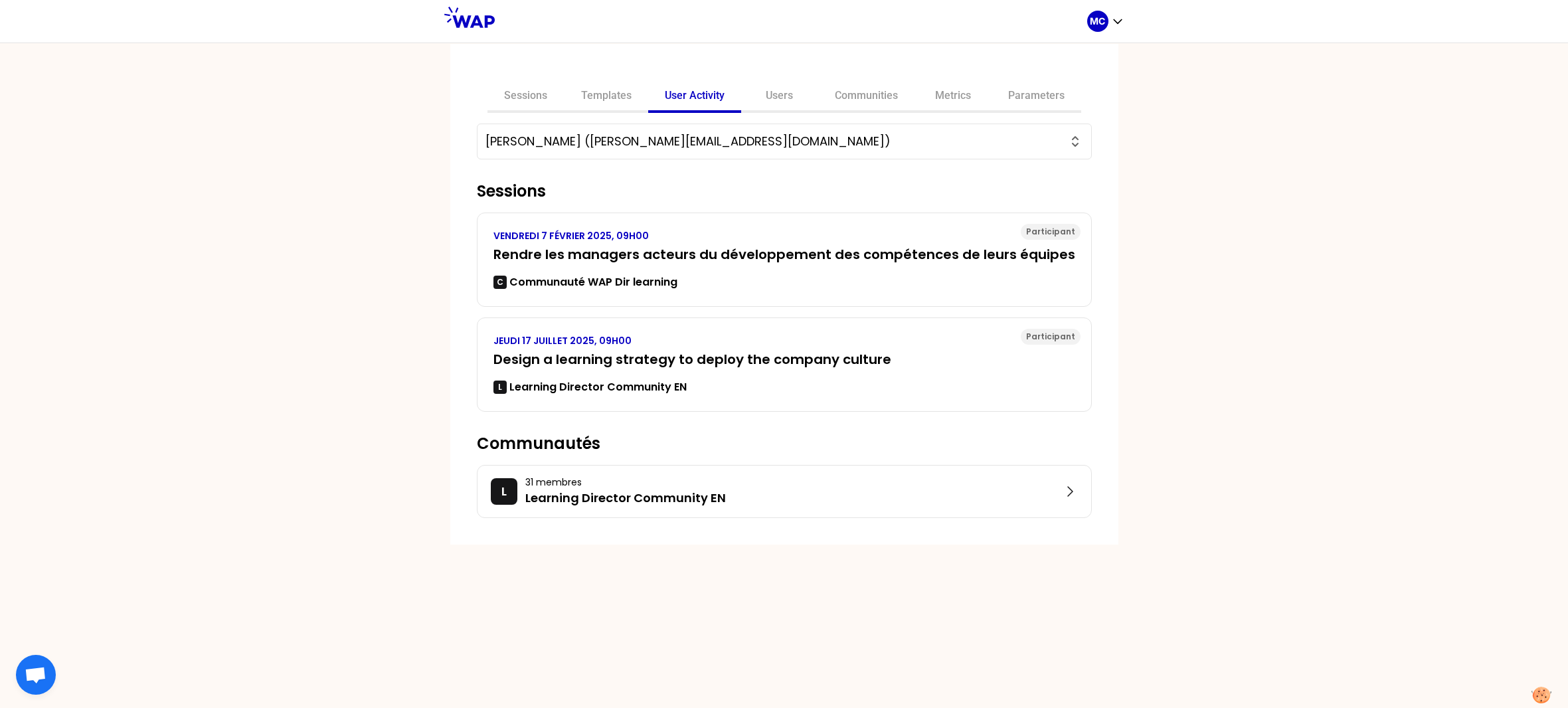
type input "[PERSON_NAME] ([PERSON_NAME][EMAIL_ADDRESS][DOMAIN_NAME])"
